Goal: Information Seeking & Learning: Learn about a topic

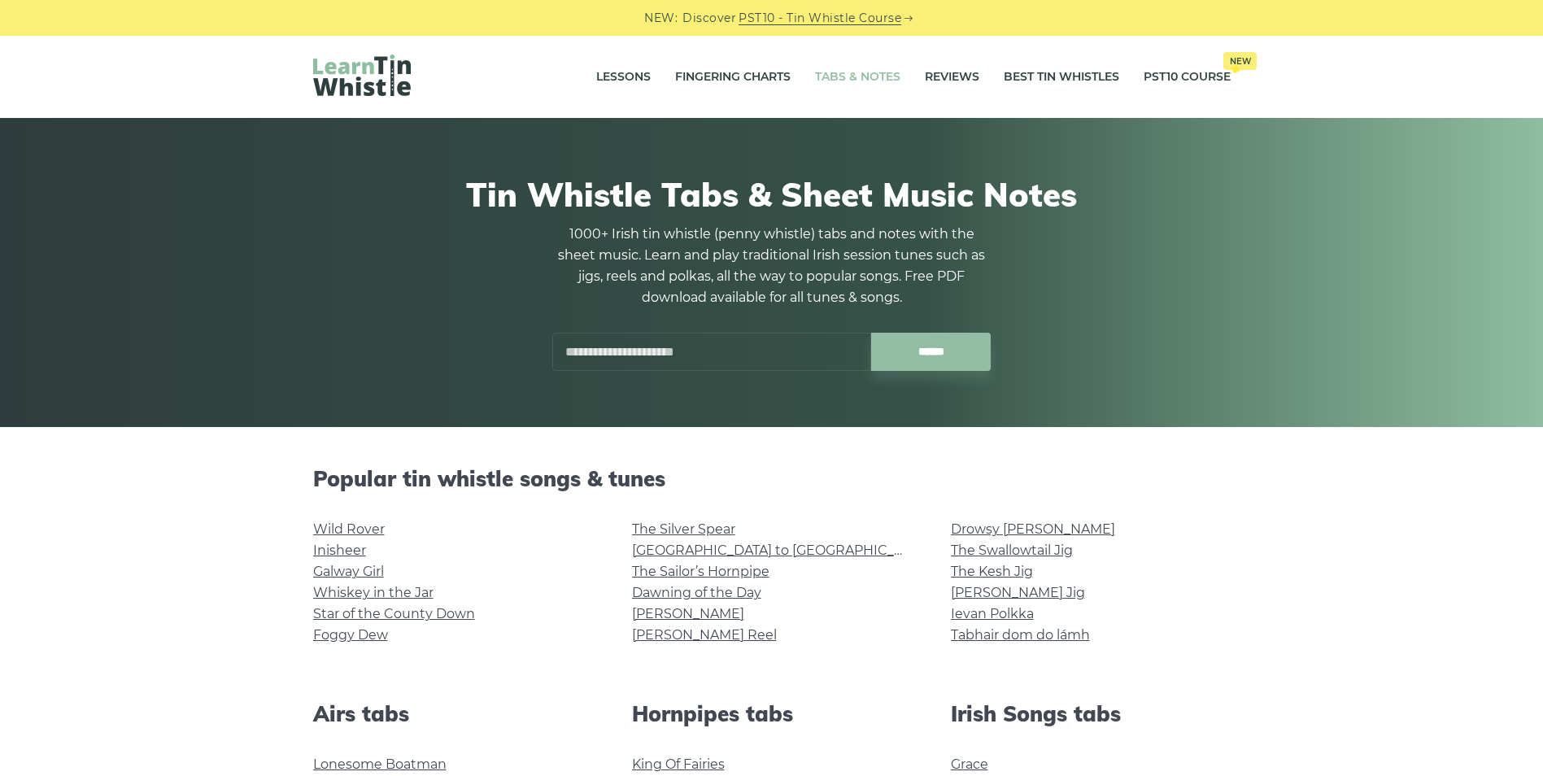
click at [605, 349] on input "text" at bounding box center [711, 352] width 319 height 38
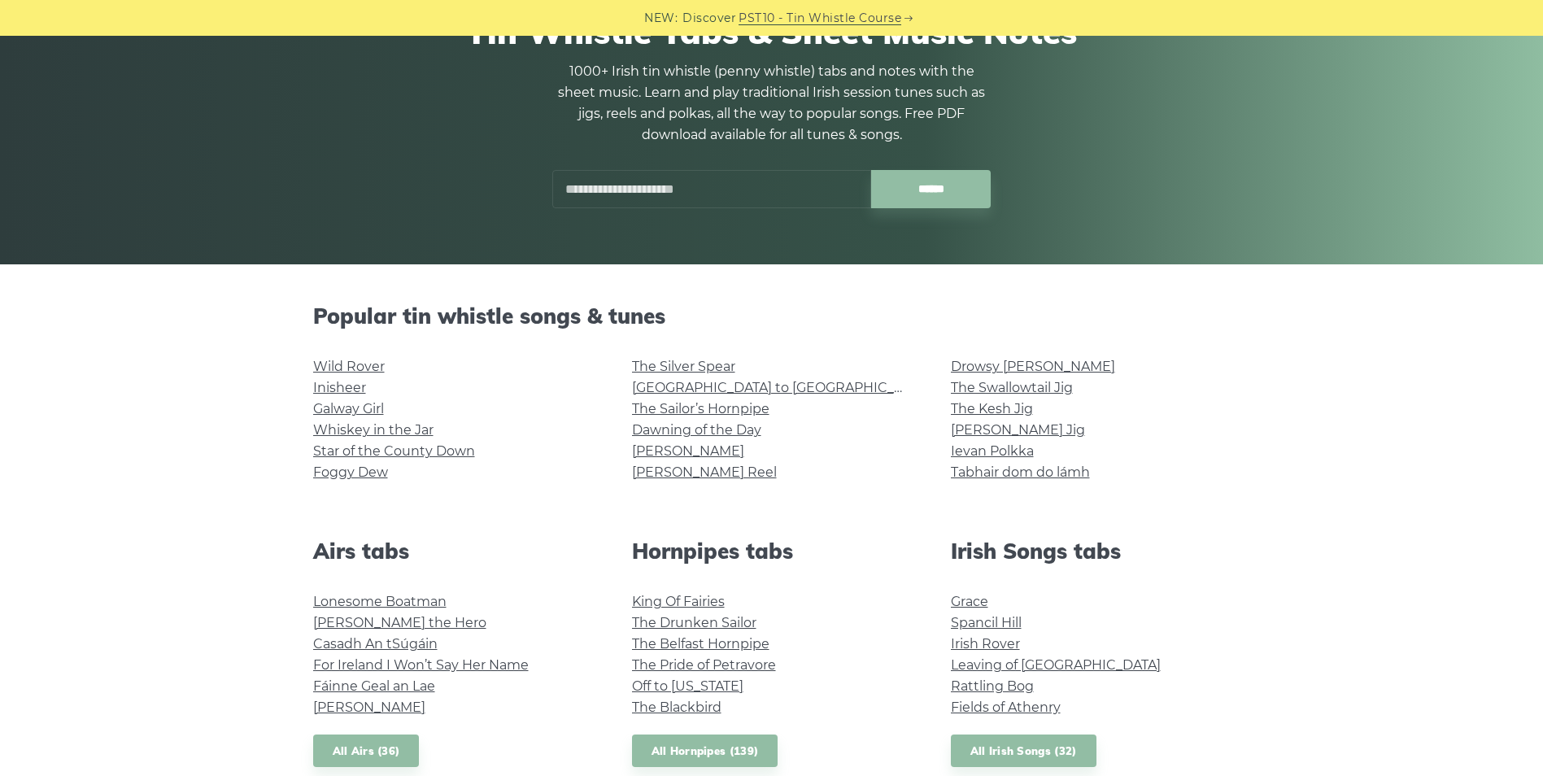
scroll to position [244, 0]
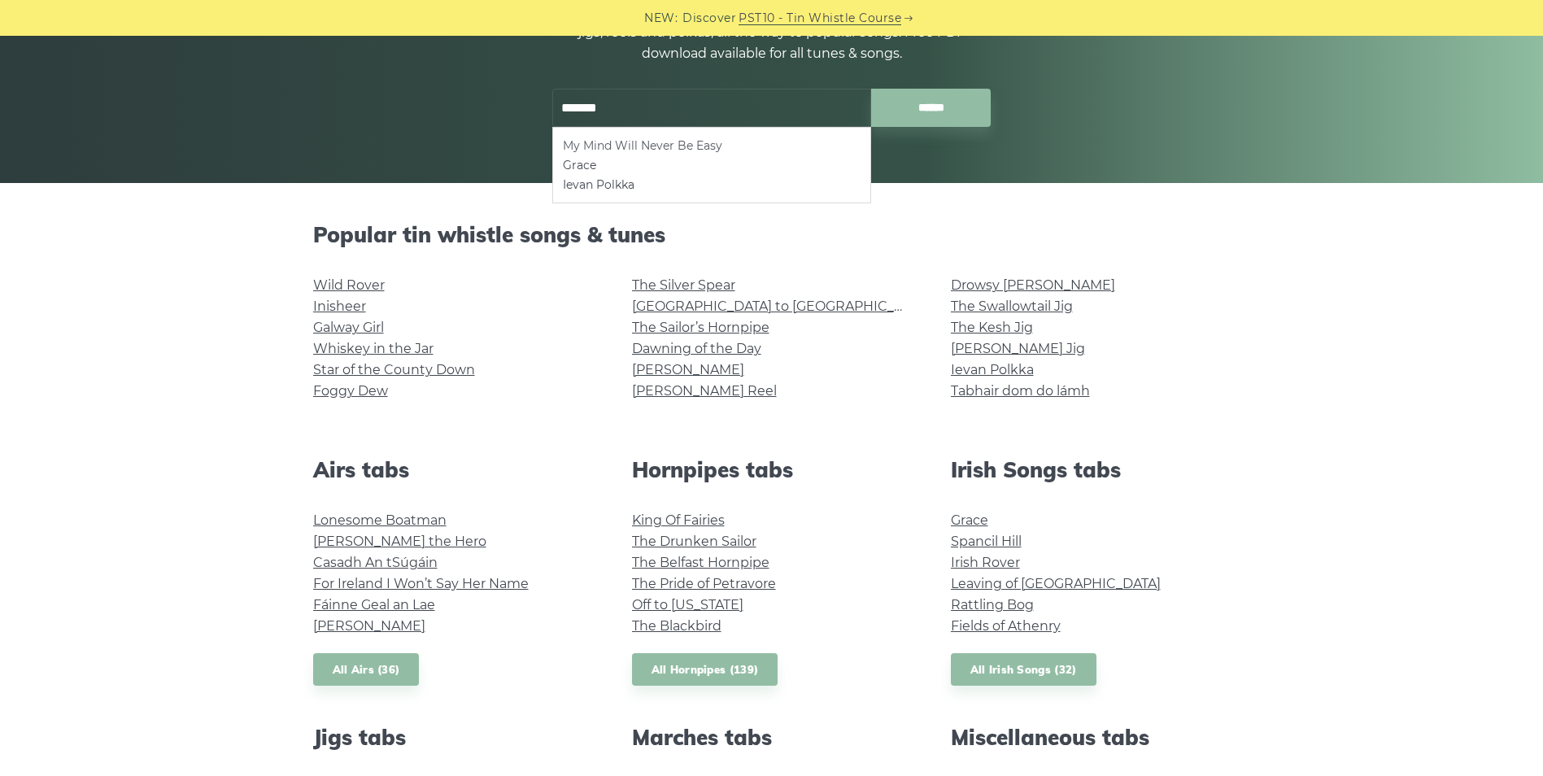
click at [672, 142] on li "My Mind Will Never Be Easy" at bounding box center [712, 146] width 298 height 20
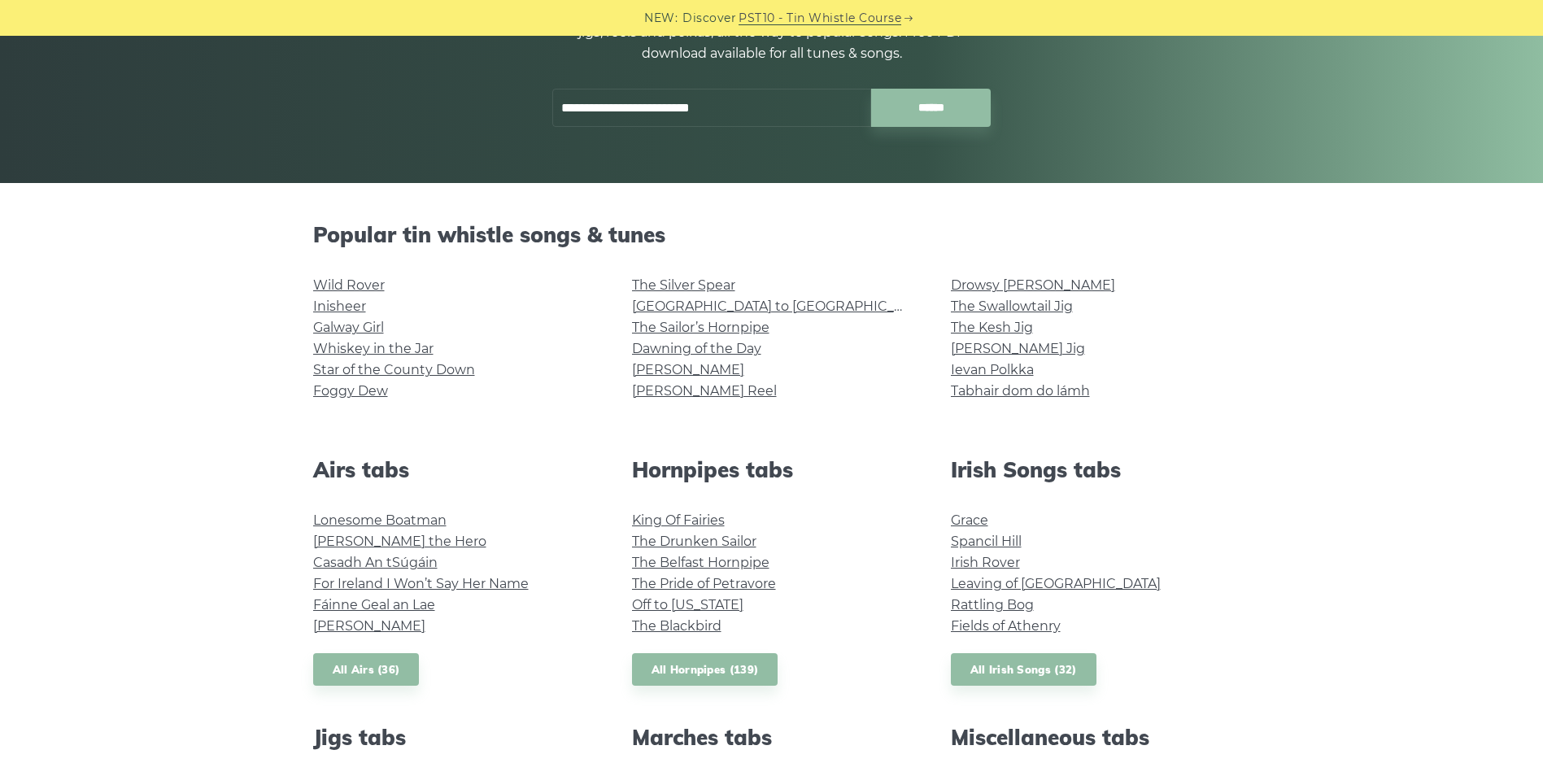
type input "**********"
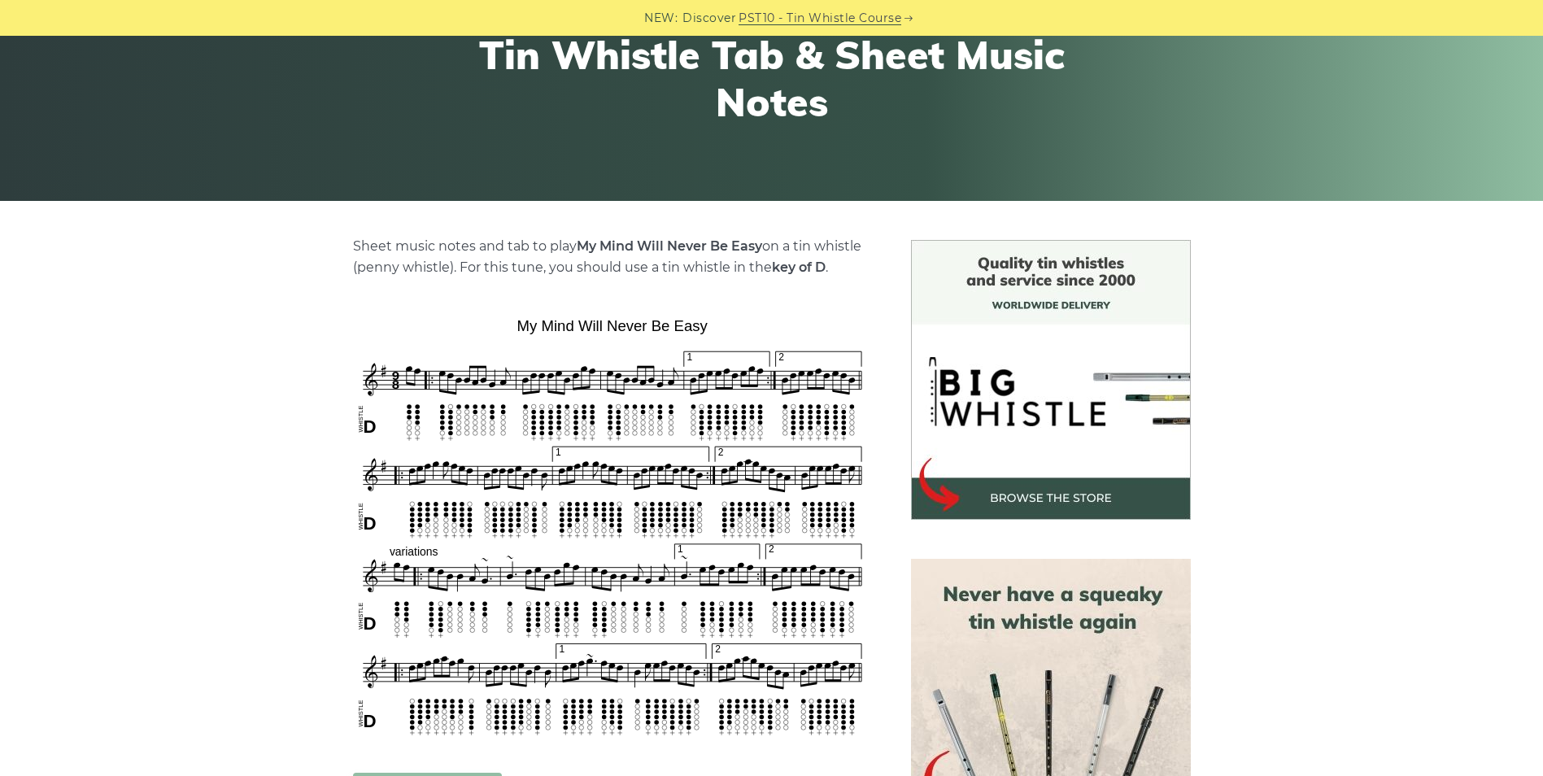
scroll to position [244, 0]
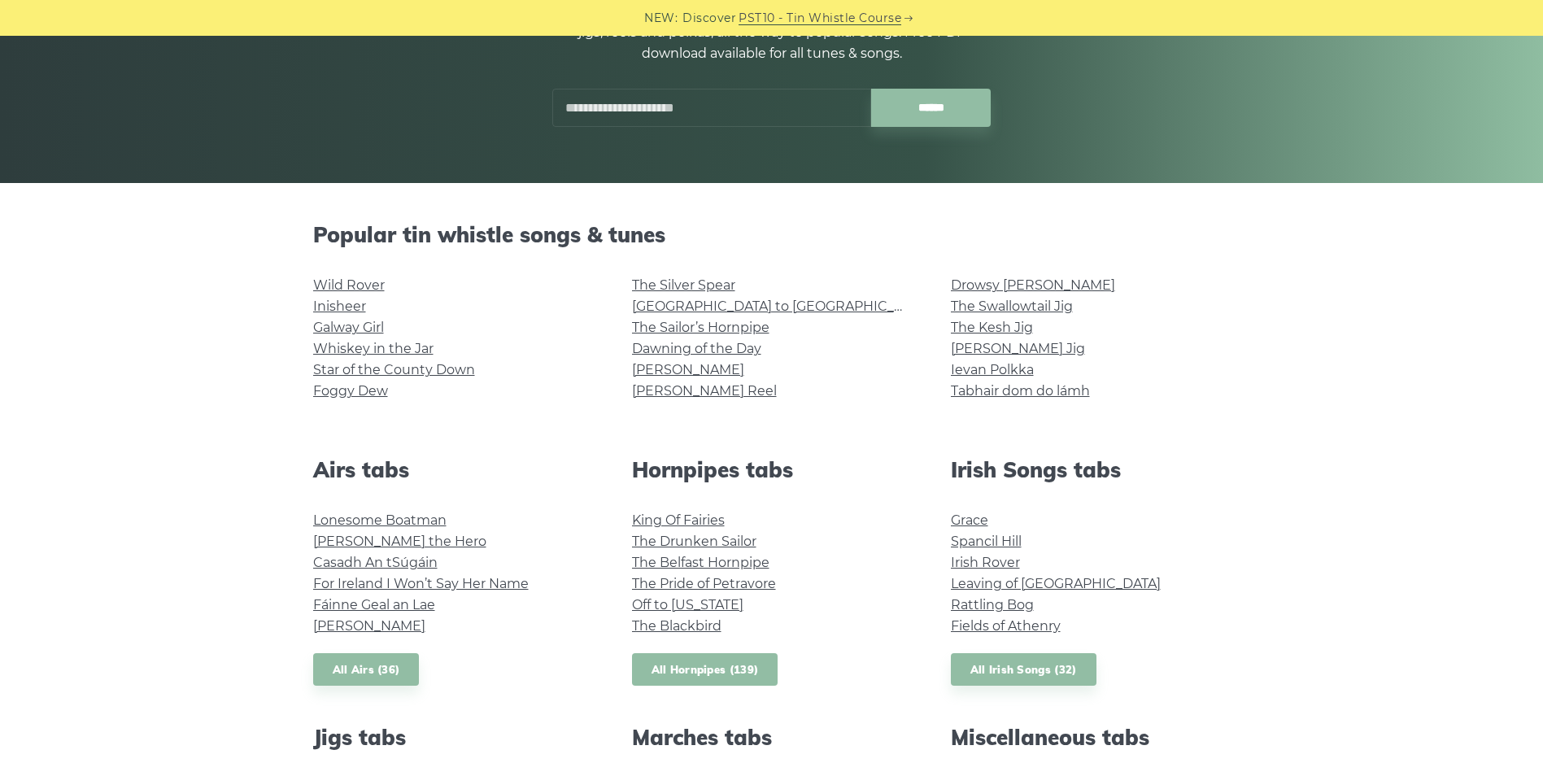
click at [742, 661] on link "All Hornpipes (139)" at bounding box center [705, 669] width 146 height 33
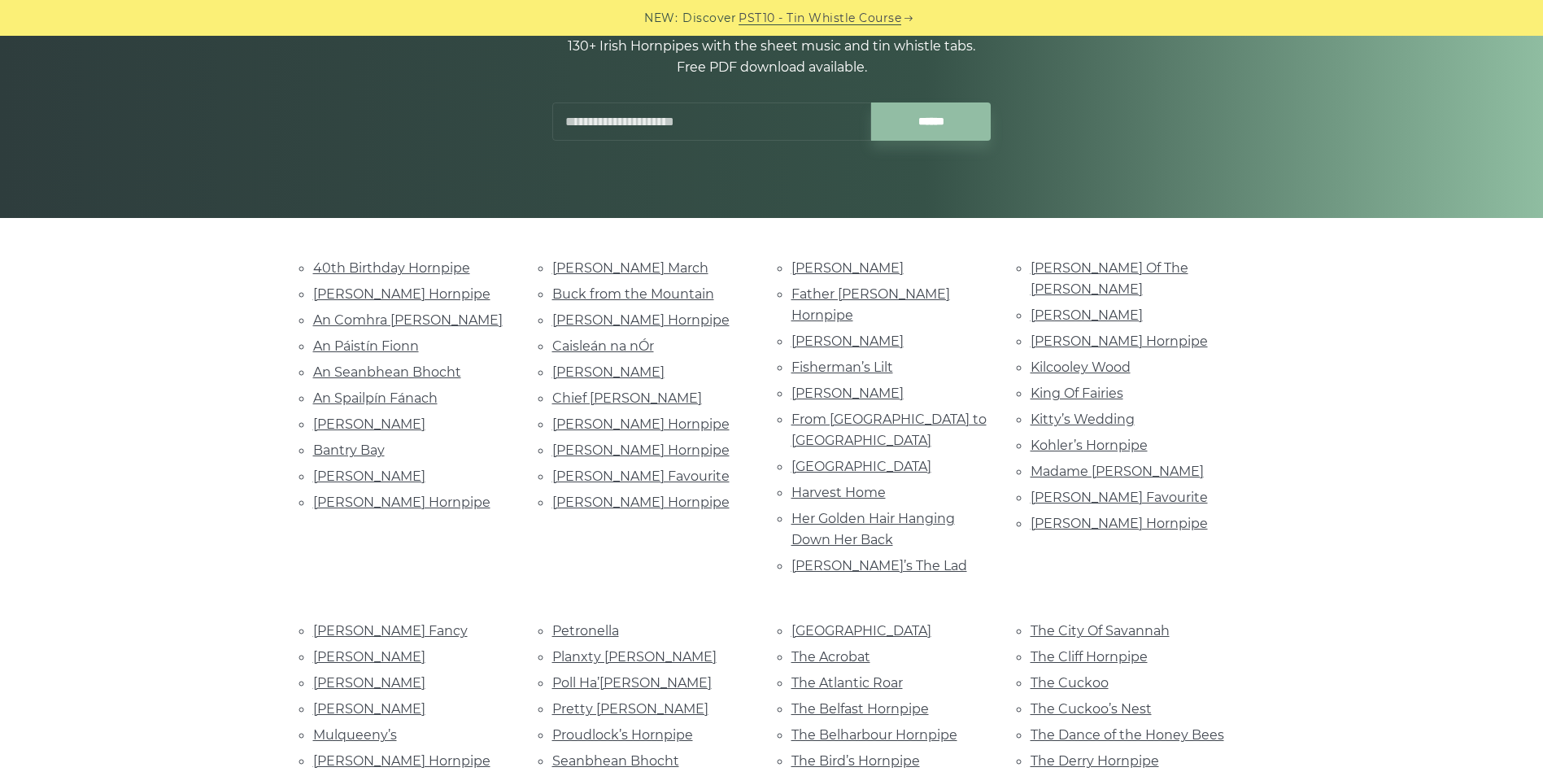
scroll to position [244, 0]
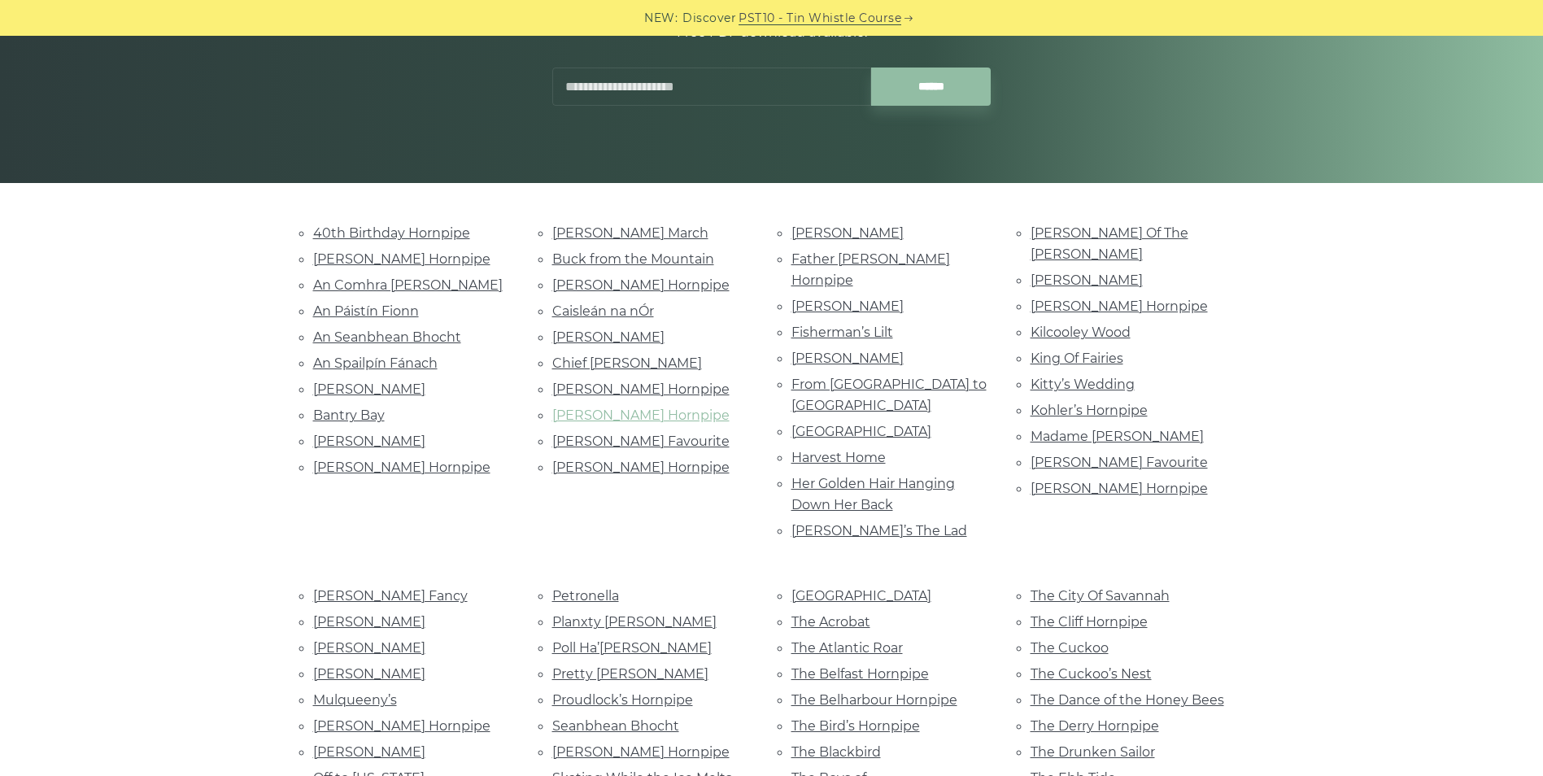
click at [614, 420] on link "Cronin’s Hornpipe" at bounding box center [640, 415] width 177 height 15
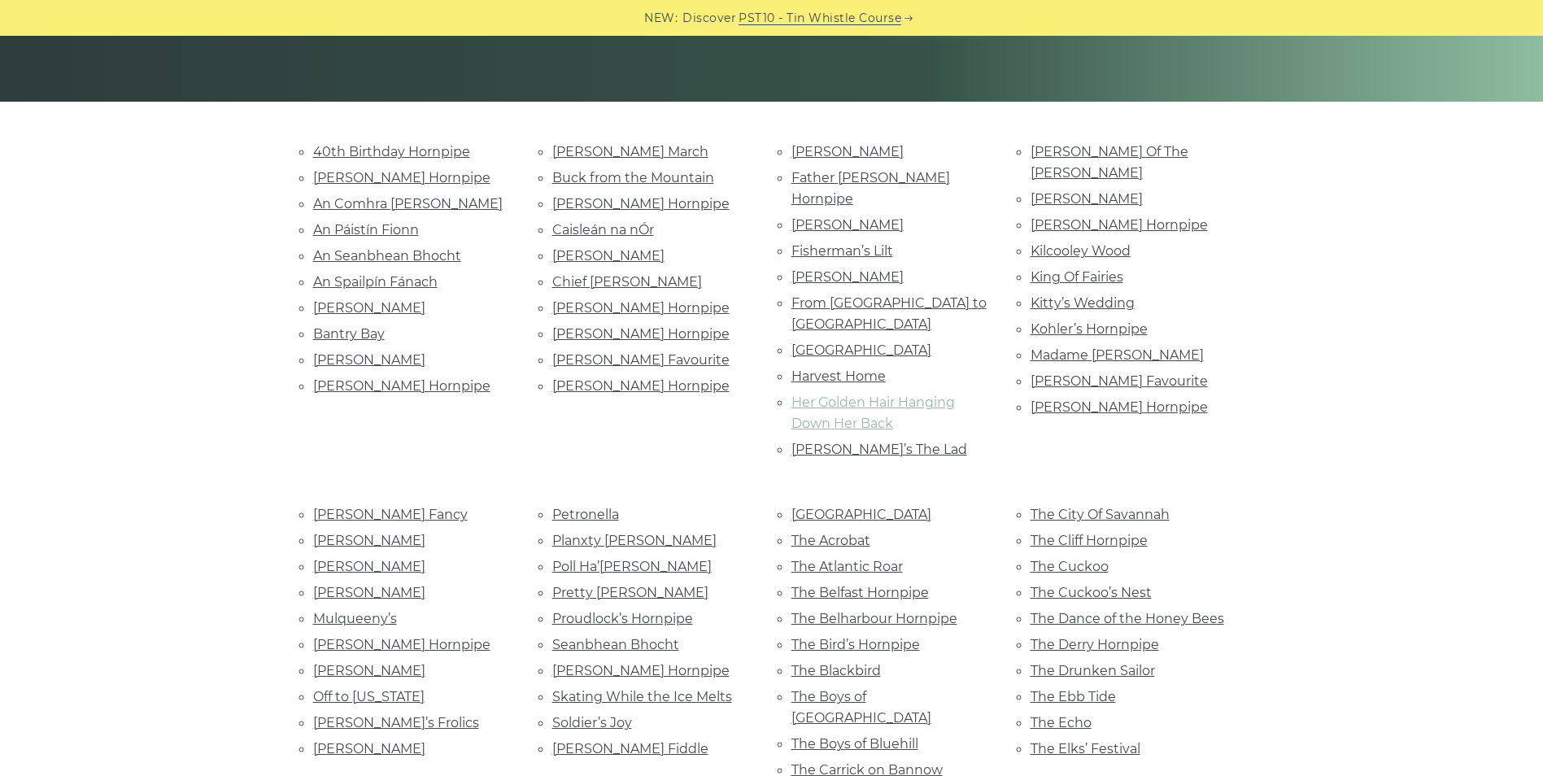
click at [892, 395] on link "Her Golden Hair Hanging Down Her Back" at bounding box center [873, 413] width 164 height 37
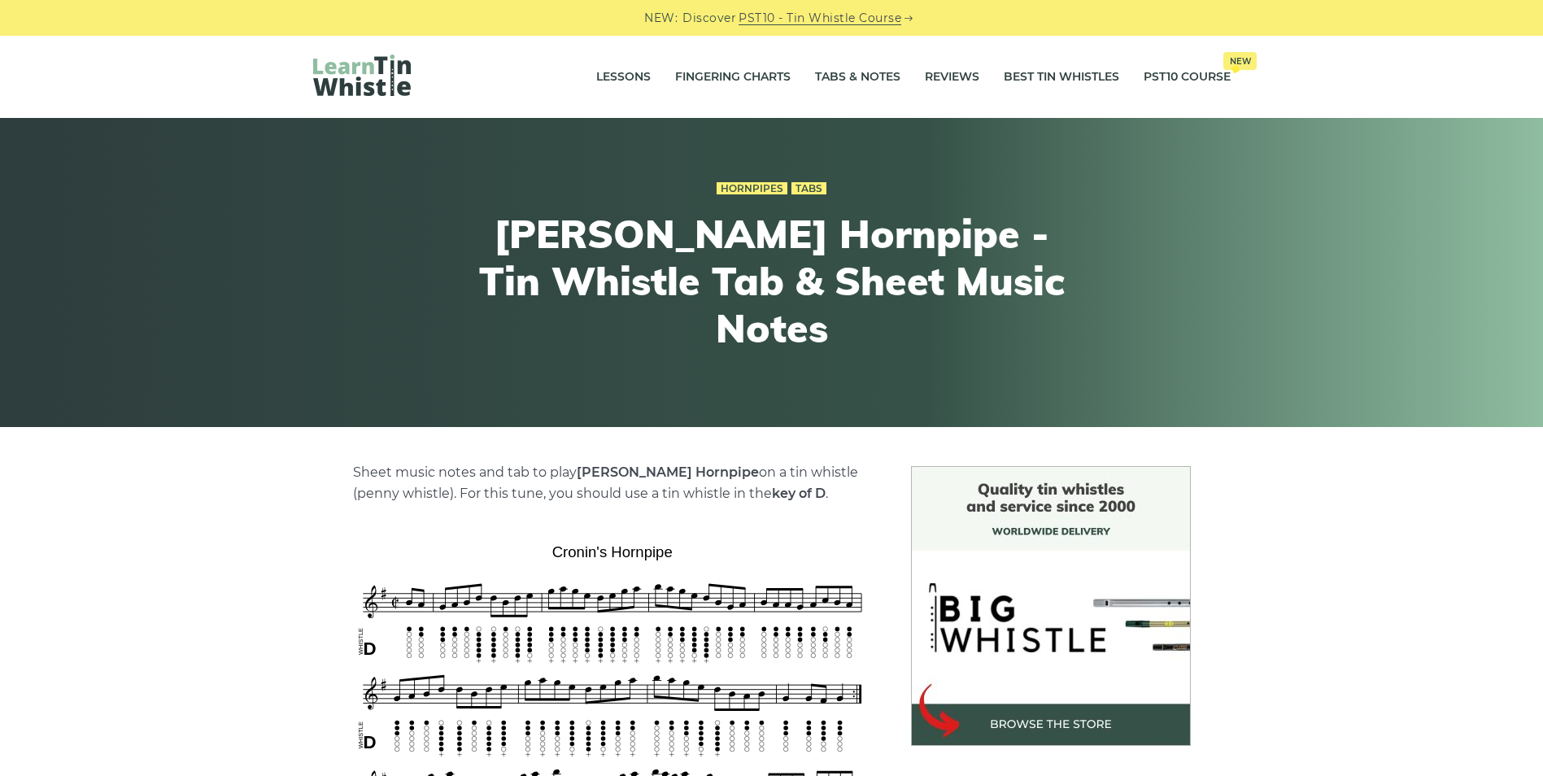
scroll to position [163, 0]
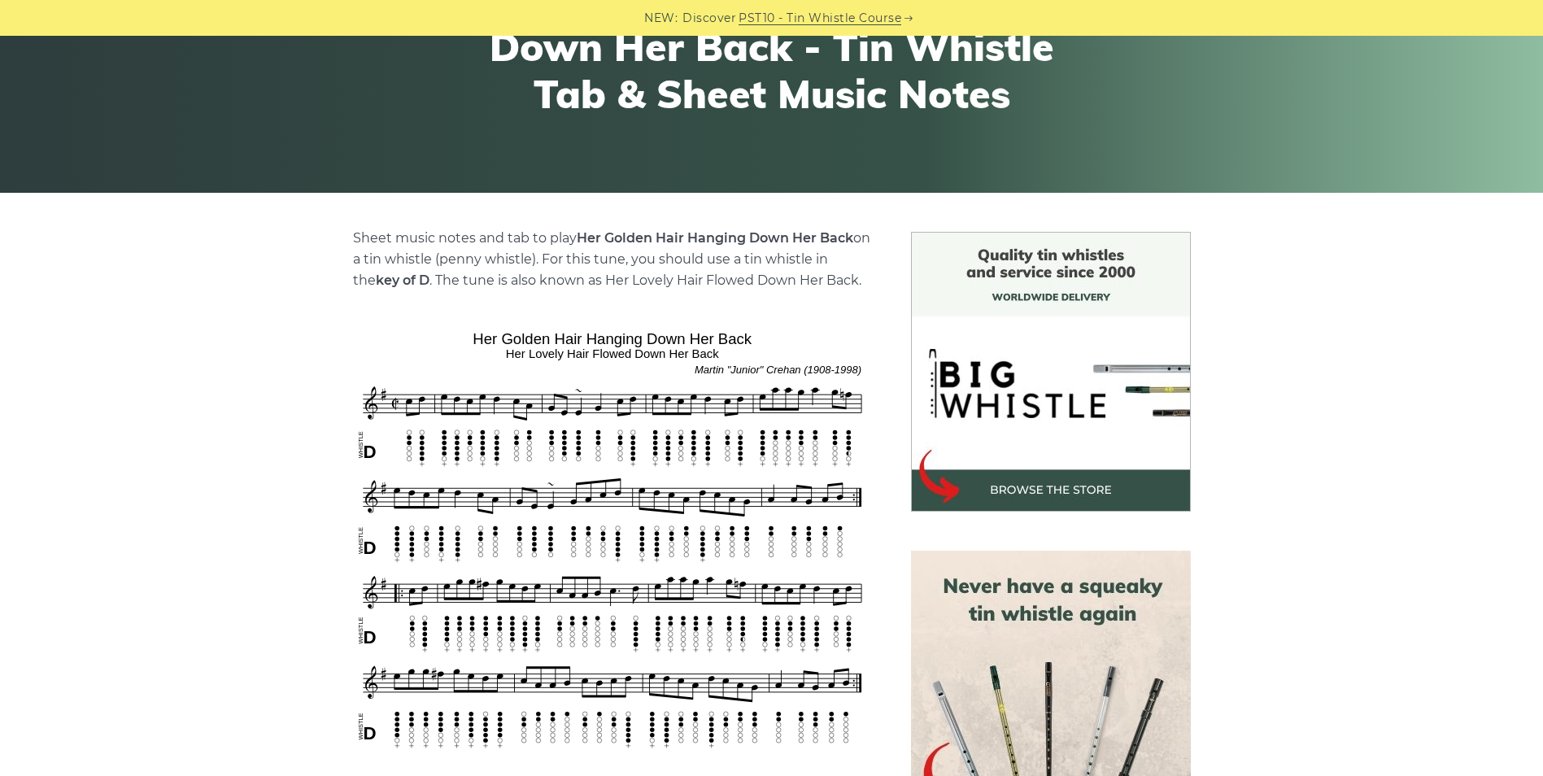
scroll to position [244, 0]
